Goal: Task Accomplishment & Management: Manage account settings

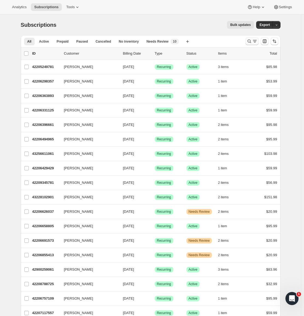
click at [252, 42] on icon "Search and filter results" at bounding box center [248, 40] width 5 height 5
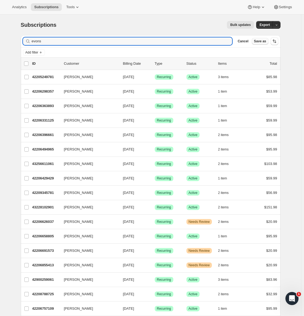
type input "evons"
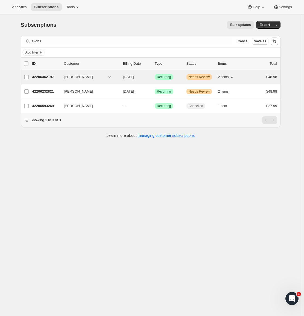
click at [45, 78] on p "42206462197" at bounding box center [45, 76] width 27 height 5
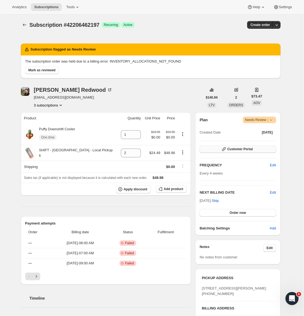
click at [242, 150] on span "Customer Portal" at bounding box center [239, 149] width 25 height 4
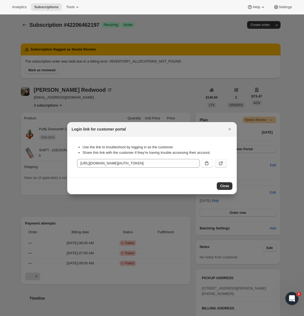
click at [223, 164] on icon ":rcd:" at bounding box center [220, 163] width 5 height 5
